Goal: Information Seeking & Learning: Learn about a topic

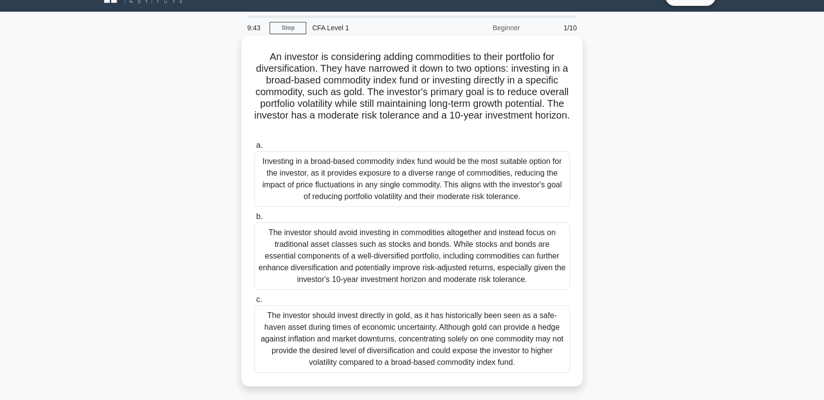
scroll to position [54, 0]
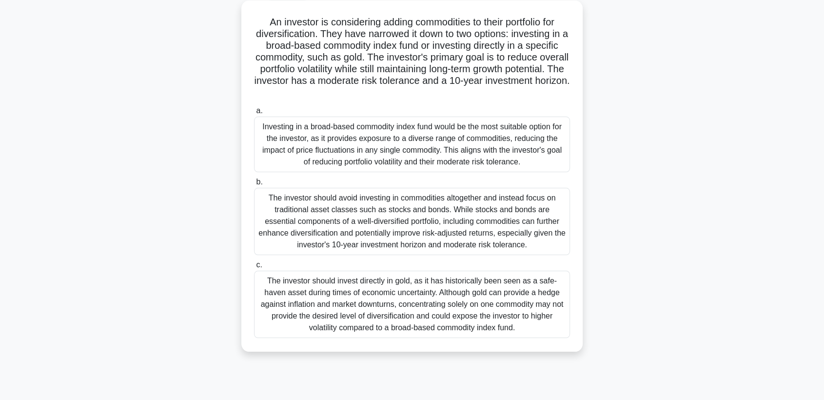
click at [429, 136] on div "Investing in a broad-based commodity index fund would be the most suitable opti…" at bounding box center [412, 145] width 316 height 56
click at [254, 114] on input "a. Investing in a broad-based commodity index fund would be the most suitable o…" at bounding box center [254, 111] width 0 height 6
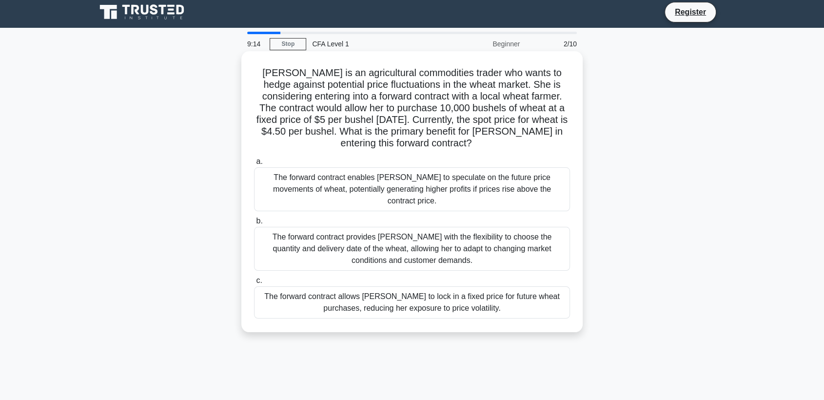
scroll to position [0, 0]
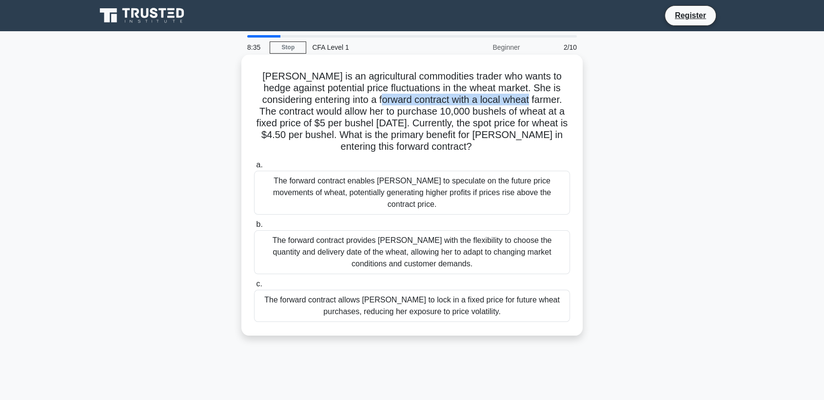
drag, startPoint x: 512, startPoint y: 100, endPoint x: 367, endPoint y: 100, distance: 144.9
click at [367, 100] on h5 "Sarah is an agricultural commodities trader who wants to hedge against potentia…" at bounding box center [412, 111] width 318 height 83
drag, startPoint x: 270, startPoint y: 113, endPoint x: 380, endPoint y: 110, distance: 109.8
click at [372, 110] on h5 "Sarah is an agricultural commodities trader who wants to hedge against potentia…" at bounding box center [412, 111] width 318 height 83
click at [430, 110] on h5 "Sarah is an agricultural commodities trader who wants to hedge against potentia…" at bounding box center [412, 111] width 318 height 83
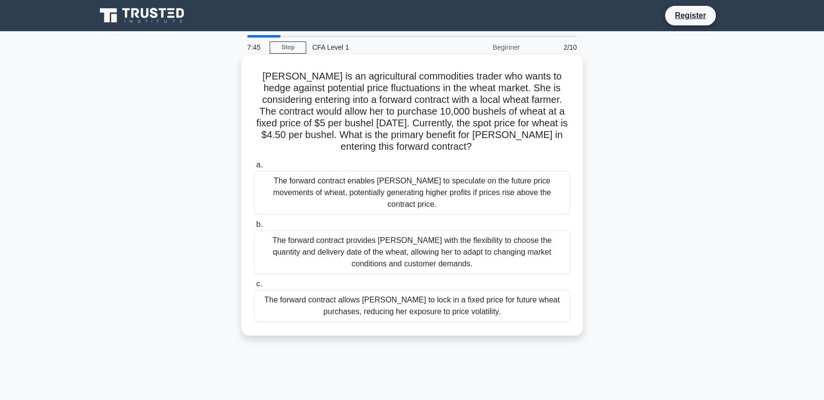
click at [485, 301] on div "The forward contract allows [PERSON_NAME] to lock in a fixed price for future w…" at bounding box center [412, 306] width 316 height 32
click at [254, 287] on input "c. The forward contract allows Sarah to lock in a fixed price for future wheat …" at bounding box center [254, 284] width 0 height 6
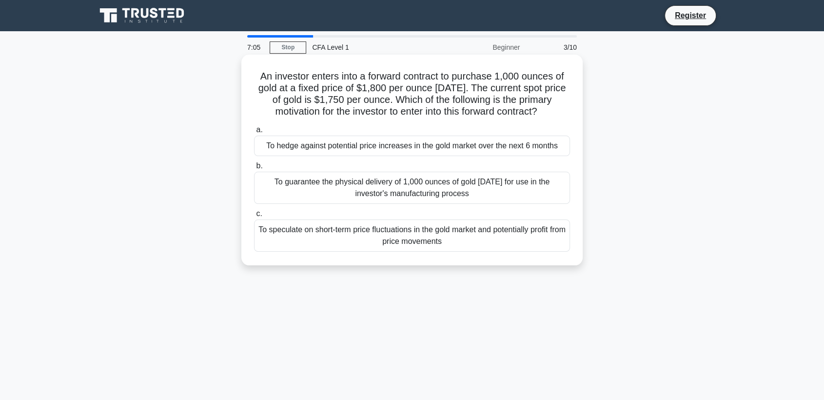
click at [345, 241] on div "To speculate on short-term price fluctuations in the gold market and potentiall…" at bounding box center [412, 235] width 316 height 32
click at [254, 217] on input "c. To speculate on short-term price fluctuations in the gold market and potenti…" at bounding box center [254, 214] width 0 height 6
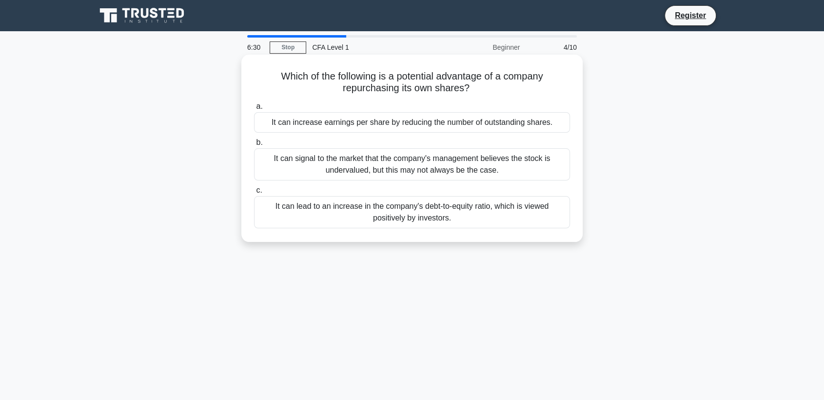
click at [350, 212] on div "It can lead to an increase in the company's debt-to-equity ratio, which is view…" at bounding box center [412, 212] width 316 height 32
click at [254, 194] on input "c. It can lead to an increase in the company's debt-to-equity ratio, which is v…" at bounding box center [254, 190] width 0 height 6
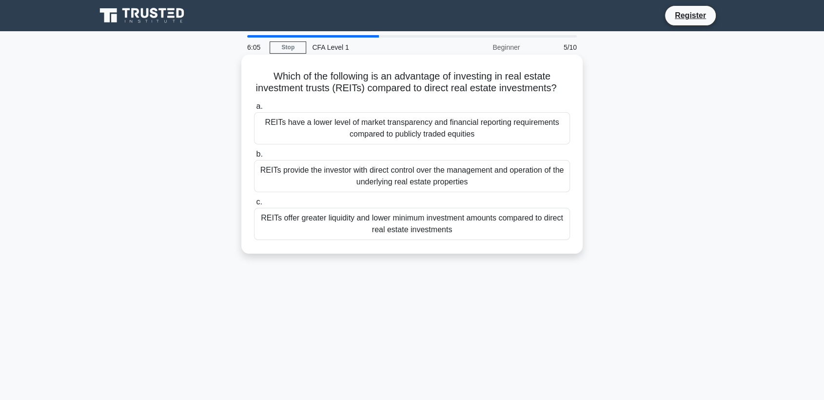
click at [384, 133] on div "REITs have a lower level of market transparency and financial reporting require…" at bounding box center [412, 128] width 316 height 32
click at [254, 110] on input "a. REITs have a lower level of market transparency and financial reporting requ…" at bounding box center [254, 106] width 0 height 6
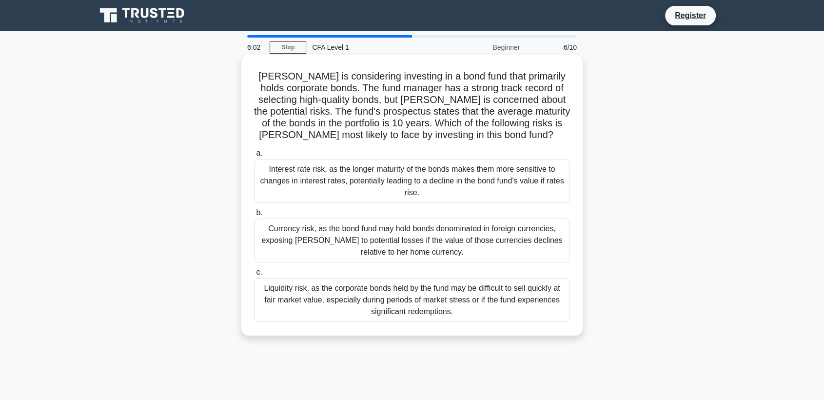
click at [339, 244] on div "Currency risk, as the bond fund may hold bonds denominated in foreign currencie…" at bounding box center [412, 241] width 316 height 44
click at [254, 216] on input "b. Currency risk, as the bond fund may hold bonds denominated in foreign curren…" at bounding box center [254, 213] width 0 height 6
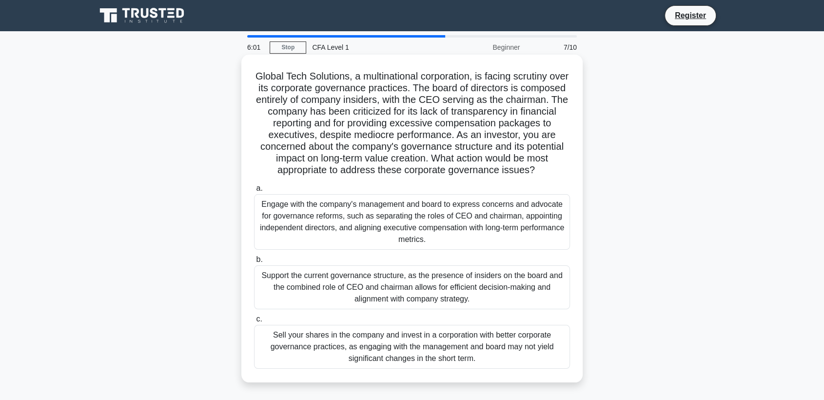
click at [361, 198] on div "Engage with the company's management and board to express concerns and advocate…" at bounding box center [412, 222] width 316 height 56
click at [254, 192] on input "a. Engage with the company's management and board to express concerns and advoc…" at bounding box center [254, 188] width 0 height 6
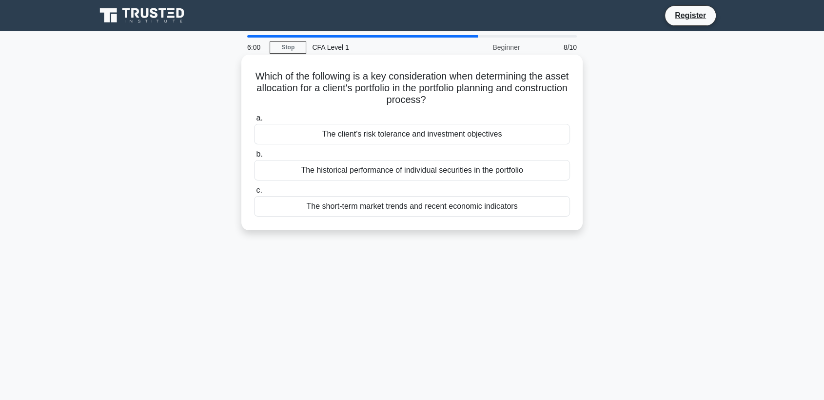
click at [381, 209] on div "The short-term market trends and recent economic indicators" at bounding box center [412, 206] width 316 height 20
click at [254, 194] on input "c. The short-term market trends and recent economic indicators" at bounding box center [254, 190] width 0 height 6
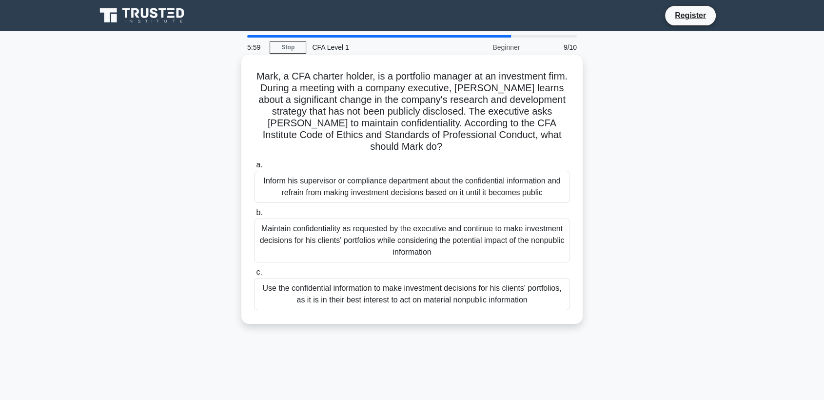
click at [376, 171] on div "Inform his supervisor or compliance department about the confidential informati…" at bounding box center [412, 187] width 316 height 32
click at [254, 167] on input "a. Inform his supervisor or compliance department about the confidential inform…" at bounding box center [254, 165] width 0 height 6
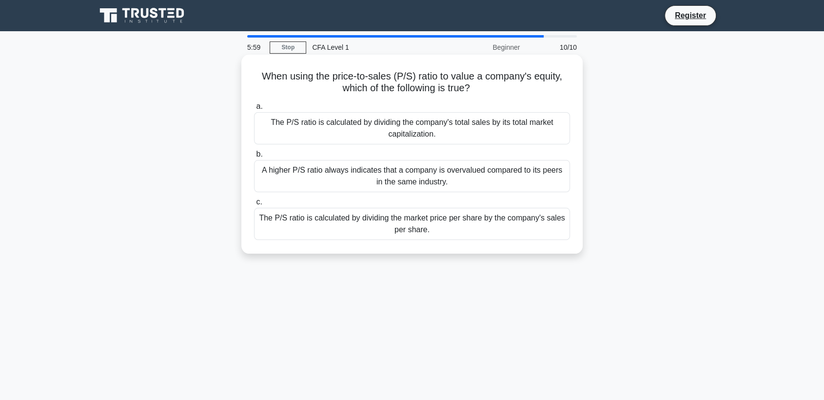
click at [376, 184] on div "A higher P/S ratio always indicates that a company is overvalued compared to it…" at bounding box center [412, 176] width 316 height 32
click at [254, 158] on input "b. A higher P/S ratio always indicates that a company is overvalued compared to…" at bounding box center [254, 154] width 0 height 6
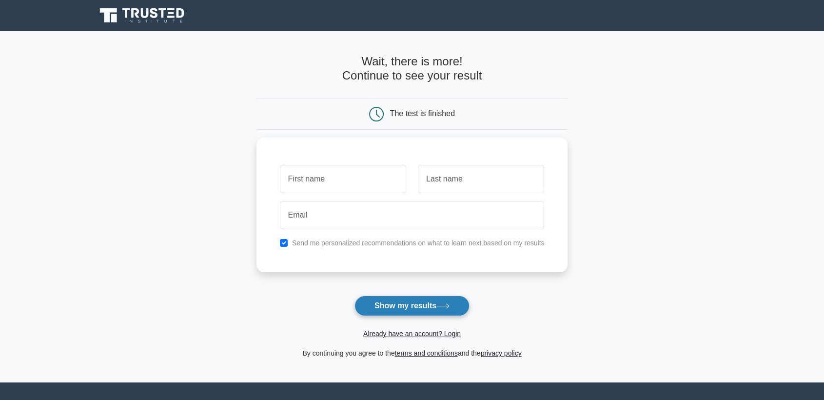
click at [401, 307] on button "Show my results" at bounding box center [412, 306] width 115 height 20
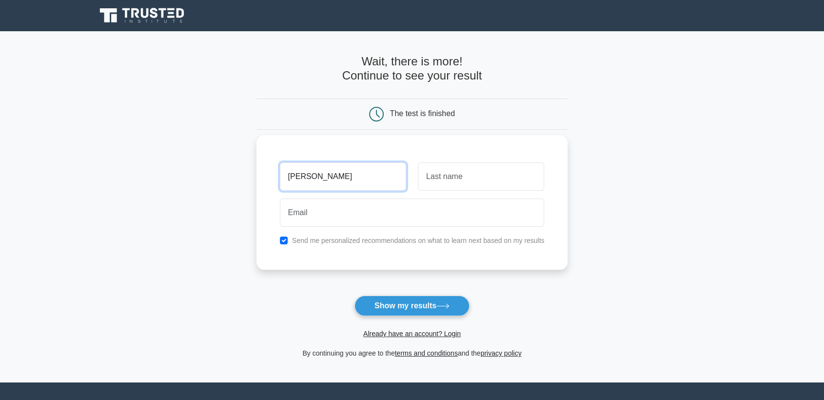
type input "[PERSON_NAME]"
type input "Sorbo"
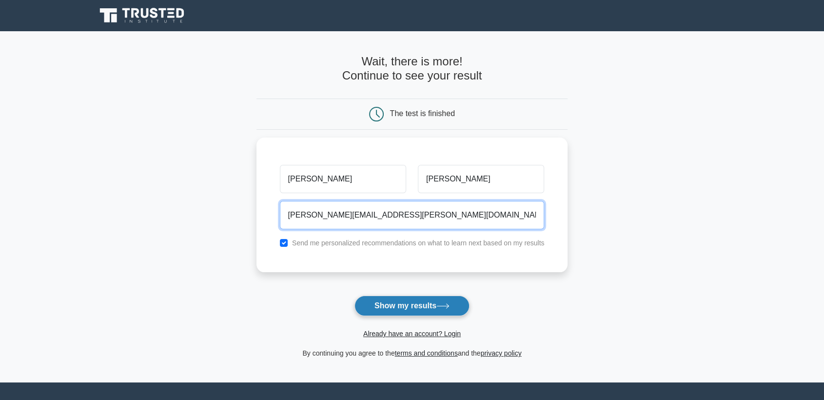
type input "rodrigo.sorbo@hotmail.com"
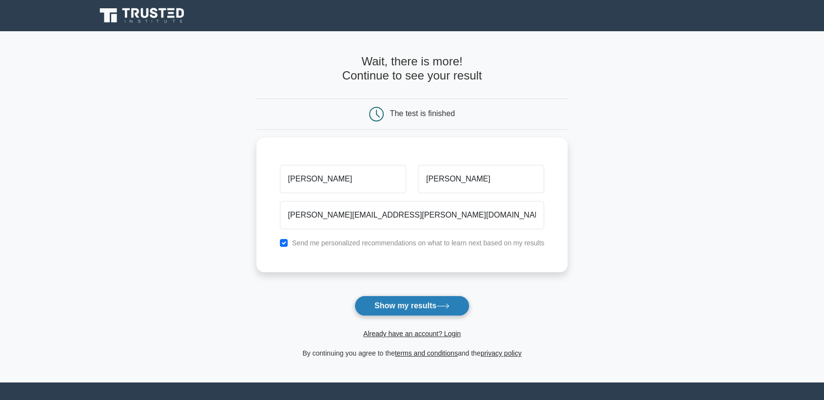
click at [399, 305] on button "Show my results" at bounding box center [412, 306] width 115 height 20
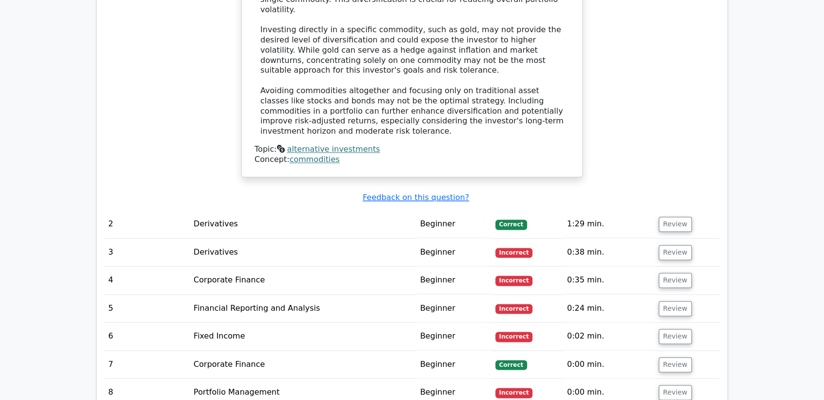
scroll to position [1355, 0]
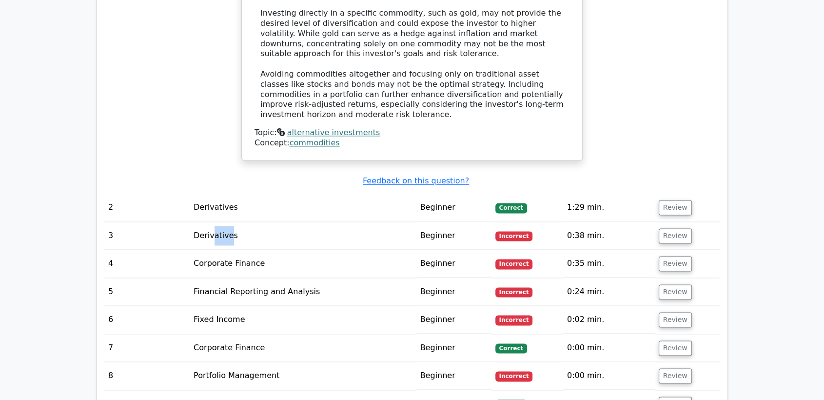
drag, startPoint x: 213, startPoint y: 179, endPoint x: 226, endPoint y: 179, distance: 13.7
click at [226, 222] on td "Derivatives" at bounding box center [303, 236] width 226 height 28
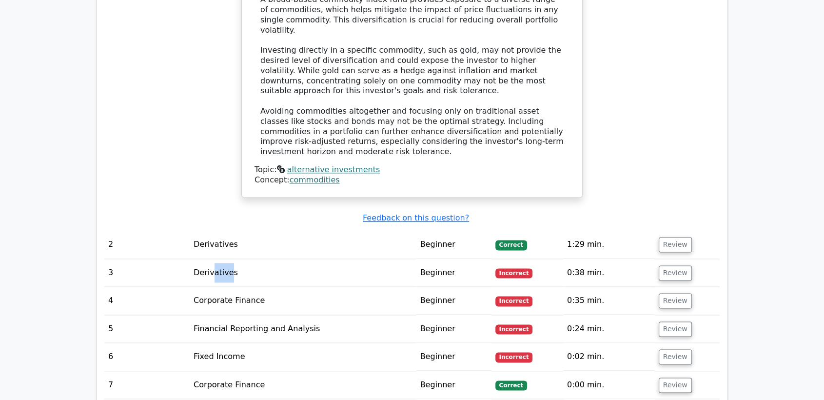
scroll to position [1300, 0]
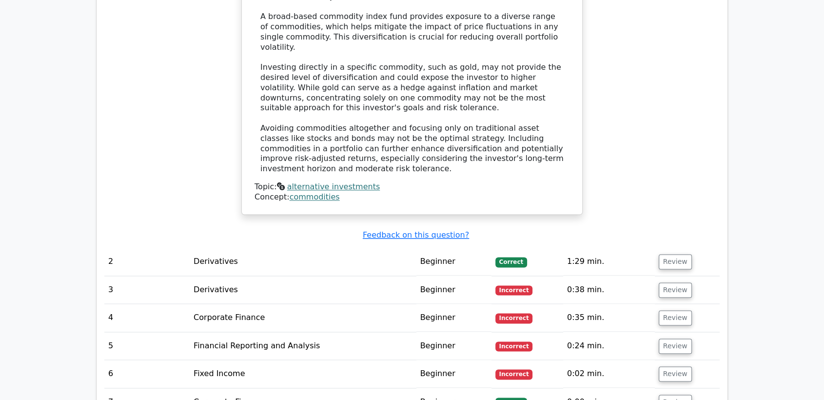
click at [249, 248] on td "Derivatives" at bounding box center [303, 262] width 226 height 28
click at [425, 248] on td "Beginner" at bounding box center [454, 262] width 75 height 28
click at [680, 254] on button "Review" at bounding box center [675, 261] width 33 height 15
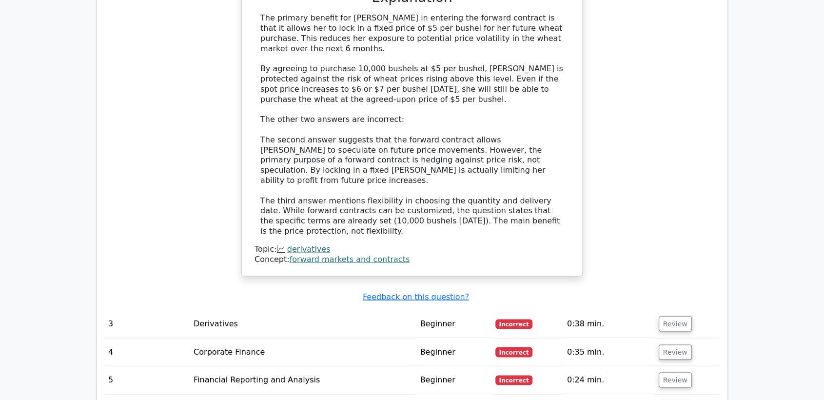
scroll to position [2005, 0]
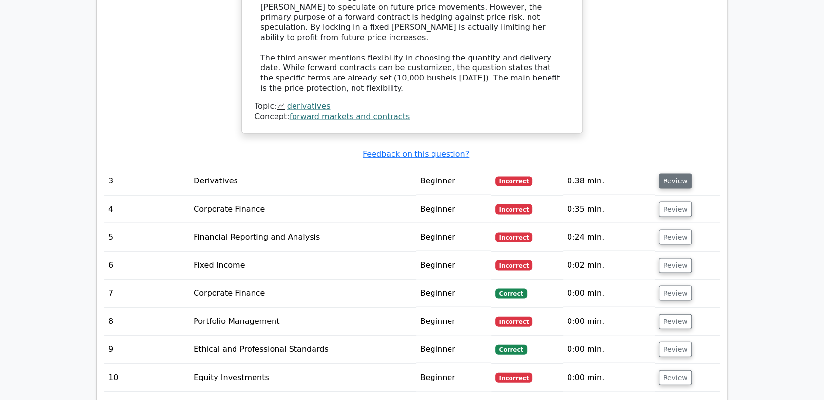
click at [667, 174] on button "Review" at bounding box center [675, 181] width 33 height 15
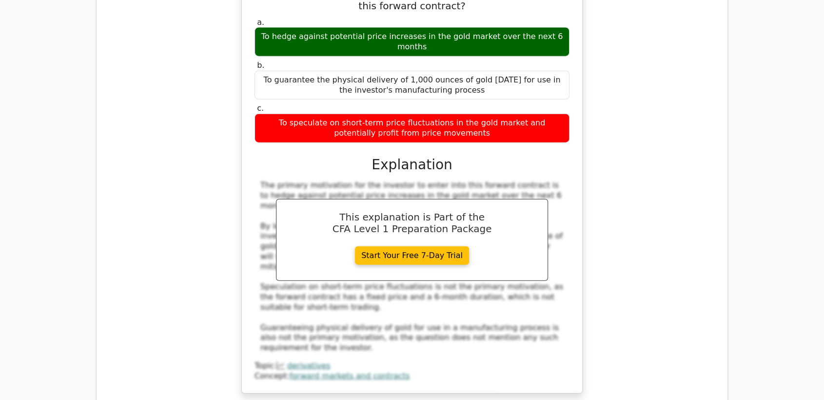
scroll to position [2330, 0]
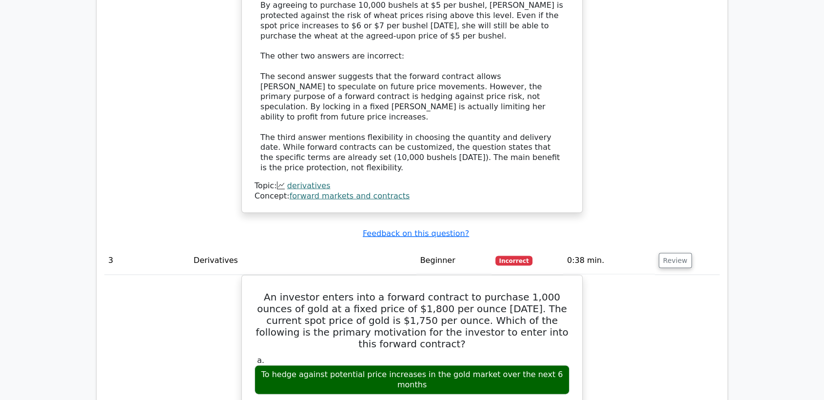
scroll to position [1734, 0]
